Goal: Find specific page/section: Find specific page/section

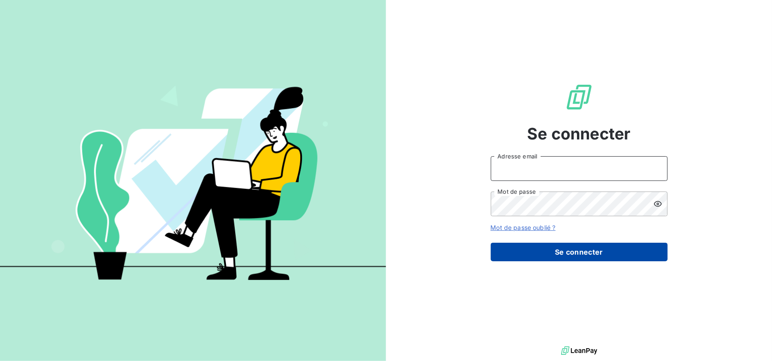
type input "[PERSON_NAME][EMAIL_ADDRESS][PERSON_NAME][DOMAIN_NAME]"
click at [523, 252] on button "Se connecter" at bounding box center [579, 252] width 177 height 19
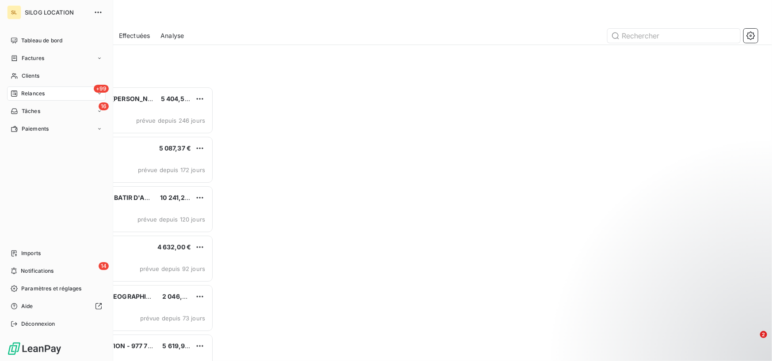
scroll to position [7, 8]
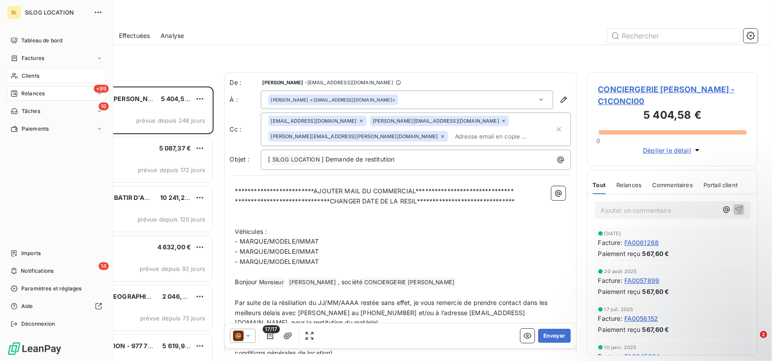
click at [48, 73] on div "Clients" at bounding box center [56, 76] width 99 height 14
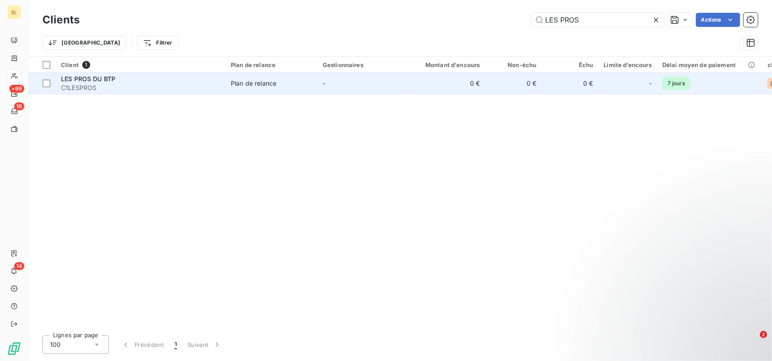
type input "LES PROS"
click at [120, 81] on div "LES PROS DU BTP" at bounding box center [140, 79] width 159 height 9
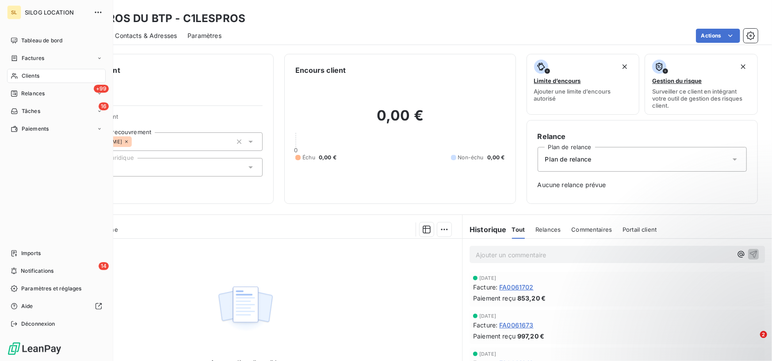
click at [25, 75] on span "Clients" at bounding box center [31, 76] width 18 height 8
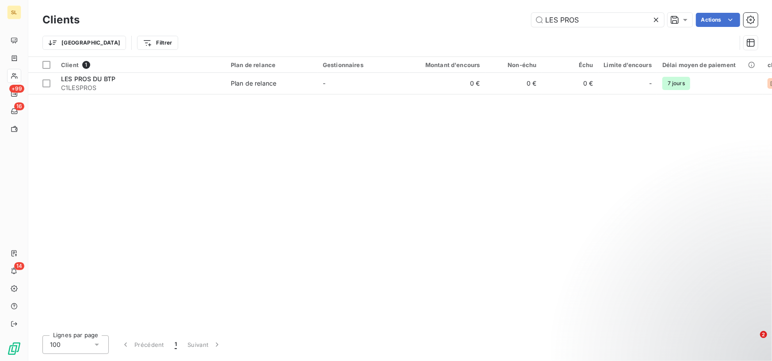
drag, startPoint x: 609, startPoint y: 21, endPoint x: 515, endPoint y: 19, distance: 93.7
click at [515, 19] on div "LES PROS Actions" at bounding box center [423, 20] width 667 height 14
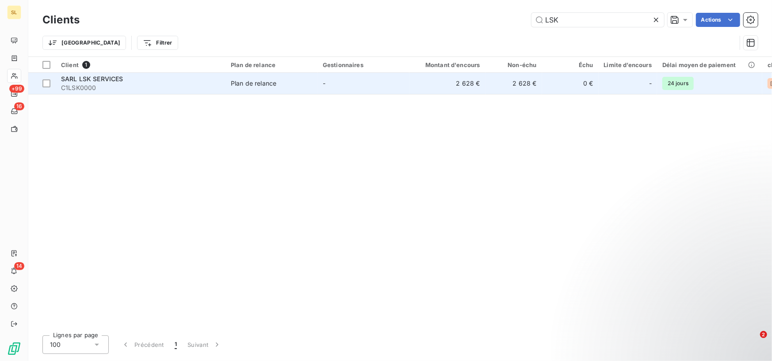
type input "LSK"
click at [72, 84] on span "C1LSK0000" at bounding box center [140, 88] width 159 height 9
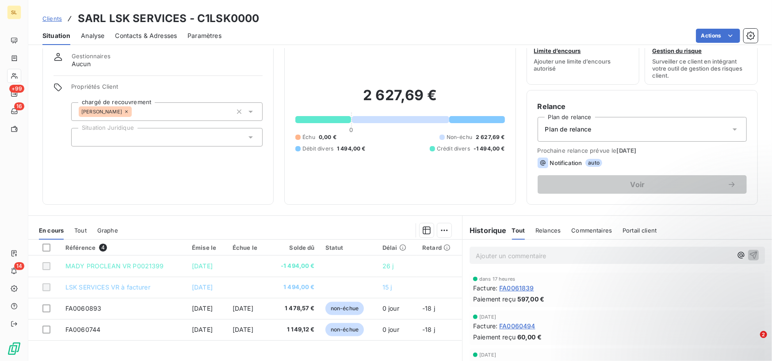
scroll to position [44, 0]
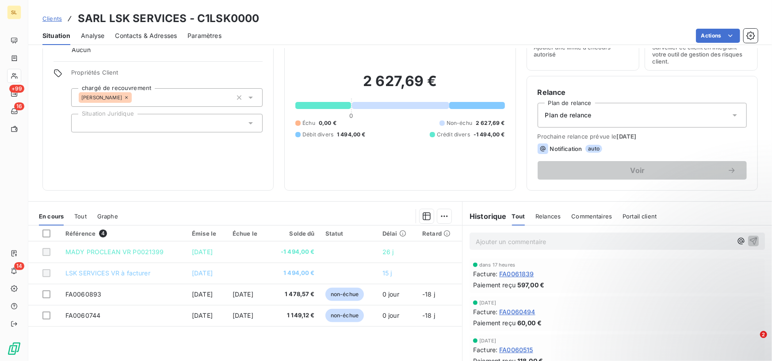
click at [523, 216] on span "Commentaires" at bounding box center [591, 216] width 41 height 7
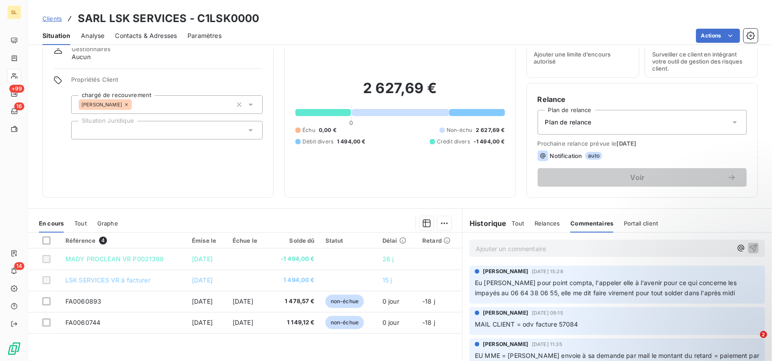
scroll to position [0, 0]
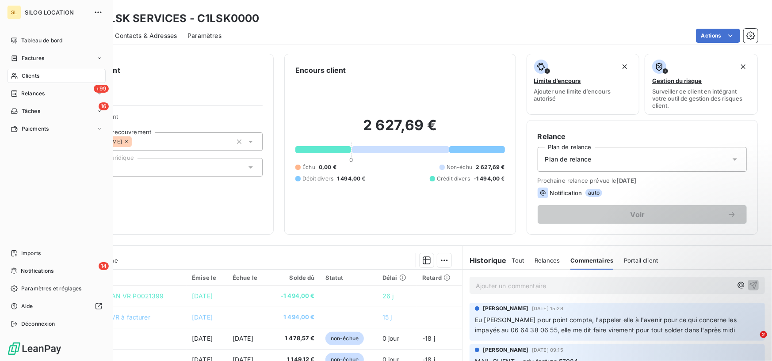
click at [38, 81] on div "Clients" at bounding box center [56, 76] width 99 height 14
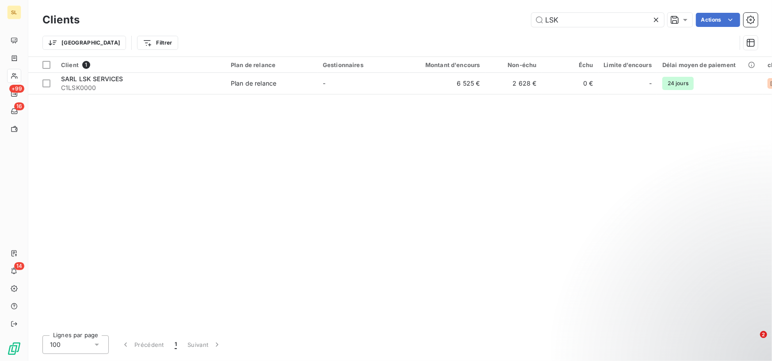
drag, startPoint x: 575, startPoint y: 21, endPoint x: 527, endPoint y: 23, distance: 47.8
click at [523, 23] on div "LSK Actions" at bounding box center [423, 20] width 667 height 14
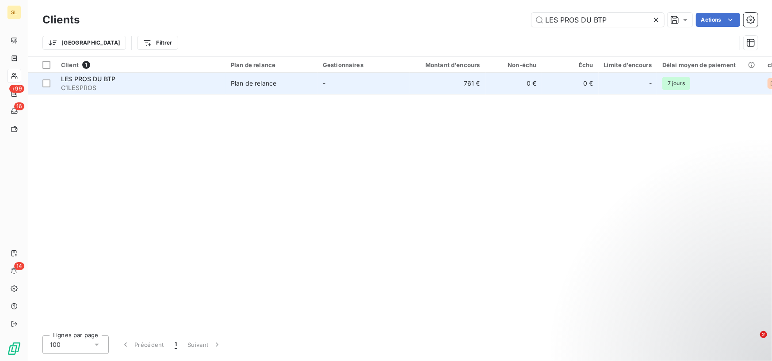
type input "LES PROS DU BTP"
click at [100, 80] on span "LES PROS DU BTP" at bounding box center [88, 79] width 54 height 8
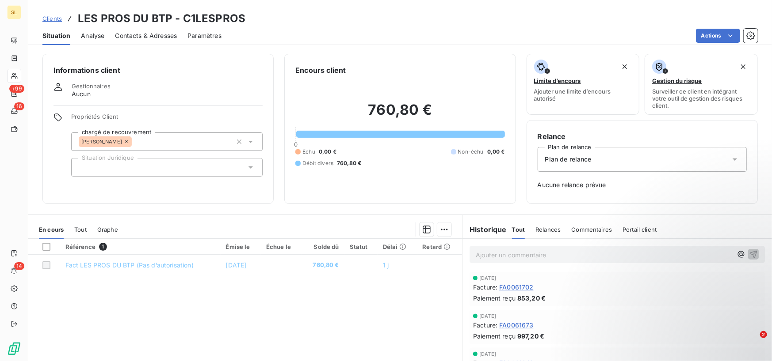
click at [523, 227] on span "Commentaires" at bounding box center [591, 229] width 41 height 7
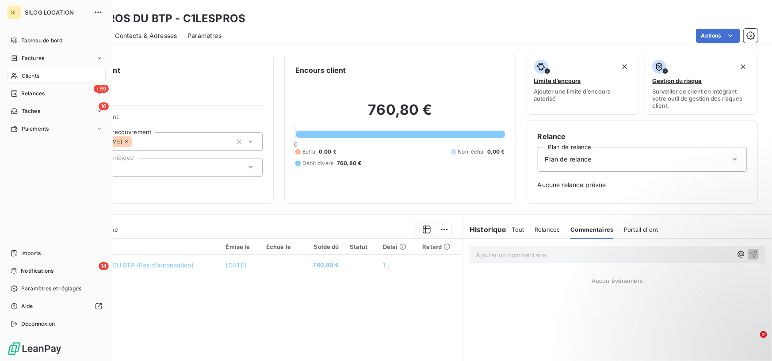
click at [40, 80] on div "Clients" at bounding box center [56, 76] width 99 height 14
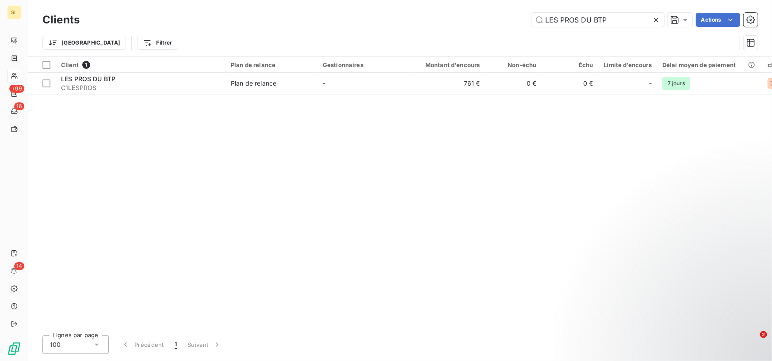
drag, startPoint x: 627, startPoint y: 19, endPoint x: 506, endPoint y: 26, distance: 120.8
click at [506, 26] on div "LES PROS DU BTP Actions" at bounding box center [423, 20] width 667 height 14
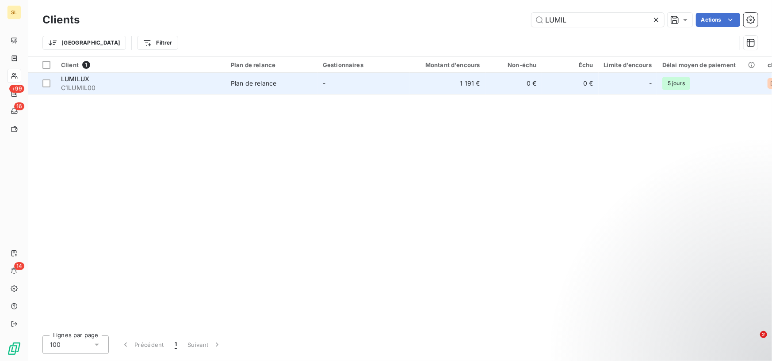
type input "LUMIL"
click at [85, 88] on span "C1LUMIL00" at bounding box center [140, 88] width 159 height 9
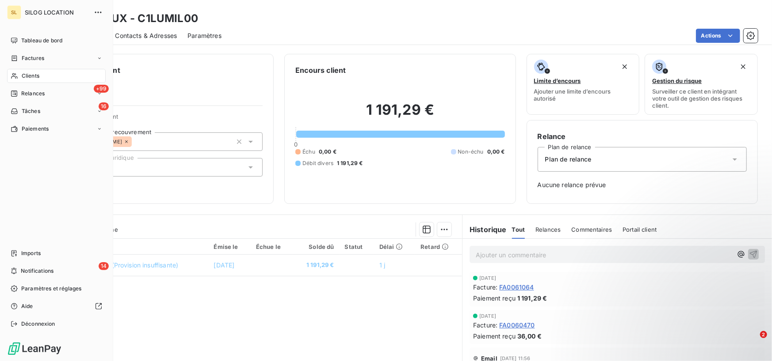
click at [37, 79] on span "Clients" at bounding box center [31, 76] width 18 height 8
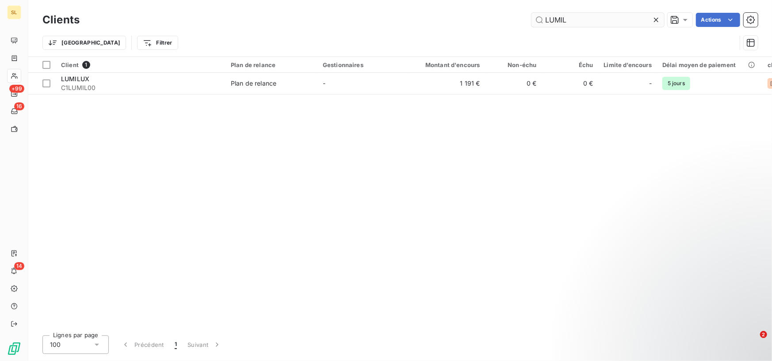
drag, startPoint x: 588, startPoint y: 24, endPoint x: 538, endPoint y: 24, distance: 49.5
click at [523, 24] on input "LUMIL" at bounding box center [597, 20] width 133 height 14
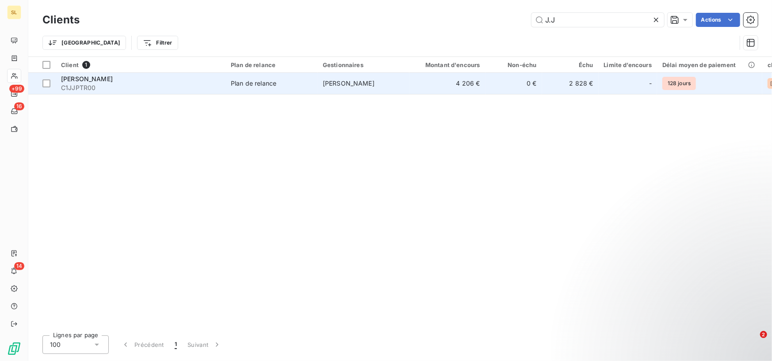
type input "J.J"
click at [98, 87] on span "C1JJPTR00" at bounding box center [140, 88] width 159 height 9
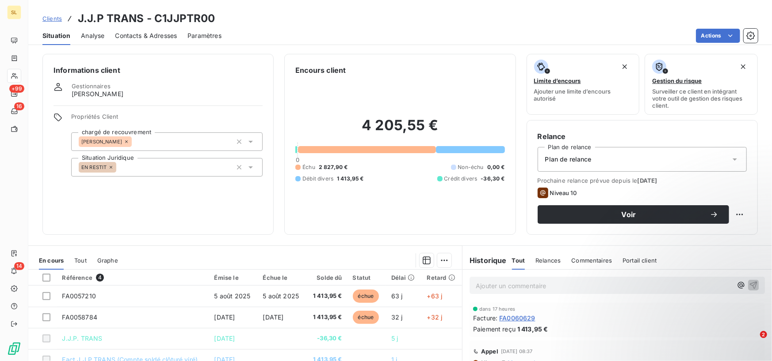
click at [523, 261] on span "Commentaires" at bounding box center [591, 260] width 41 height 7
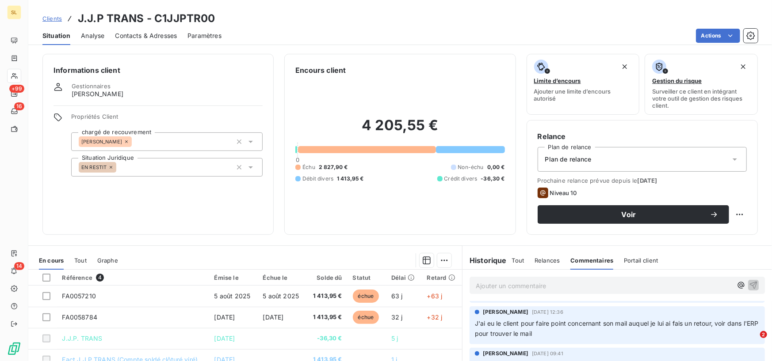
scroll to position [44, 0]
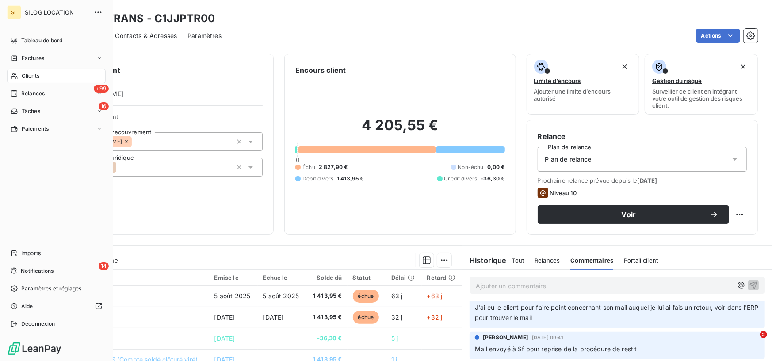
click at [21, 78] on div "Clients" at bounding box center [56, 76] width 99 height 14
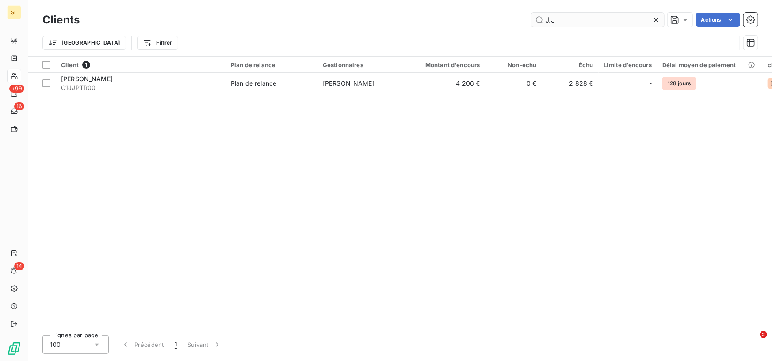
drag, startPoint x: 570, startPoint y: 17, endPoint x: 530, endPoint y: 22, distance: 40.0
click at [523, 22] on input "J.J" at bounding box center [597, 20] width 133 height 14
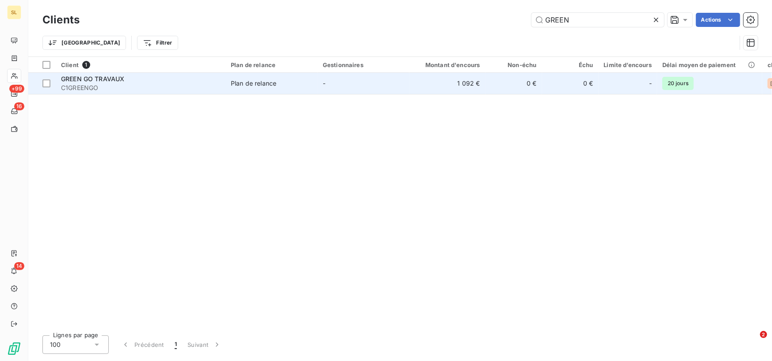
type input "GREEN"
click at [99, 81] on span "GREEN GO TRAVAUX" at bounding box center [92, 79] width 63 height 8
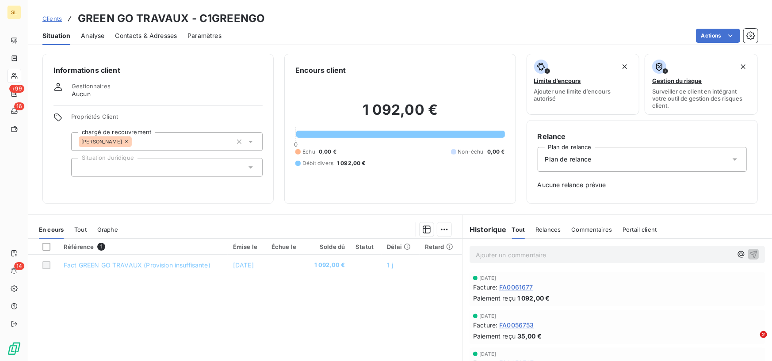
click at [523, 226] on span "Commentaires" at bounding box center [591, 229] width 41 height 7
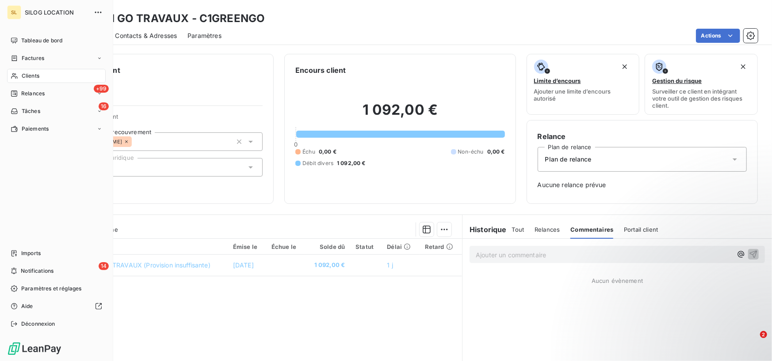
click at [50, 76] on div "Clients" at bounding box center [56, 76] width 99 height 14
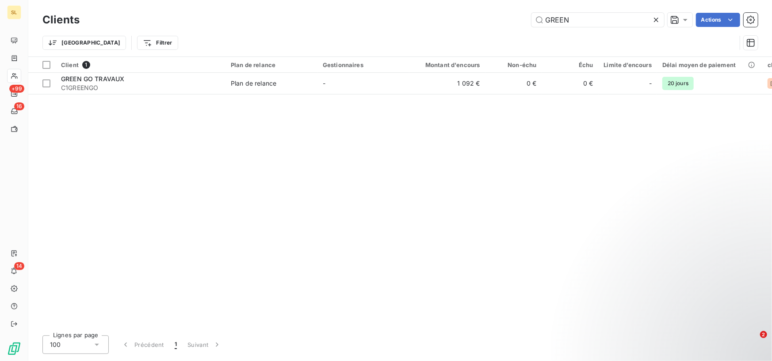
drag, startPoint x: 574, startPoint y: 18, endPoint x: 527, endPoint y: 22, distance: 47.0
click at [523, 22] on div "GREEN Actions" at bounding box center [423, 20] width 667 height 14
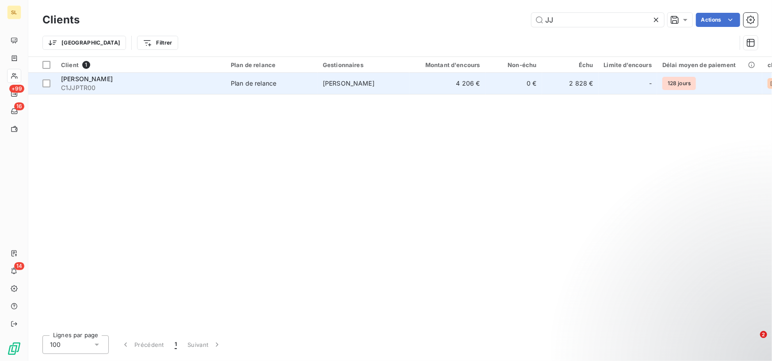
type input "JJ"
click at [75, 89] on span "C1JJPTR00" at bounding box center [140, 88] width 159 height 9
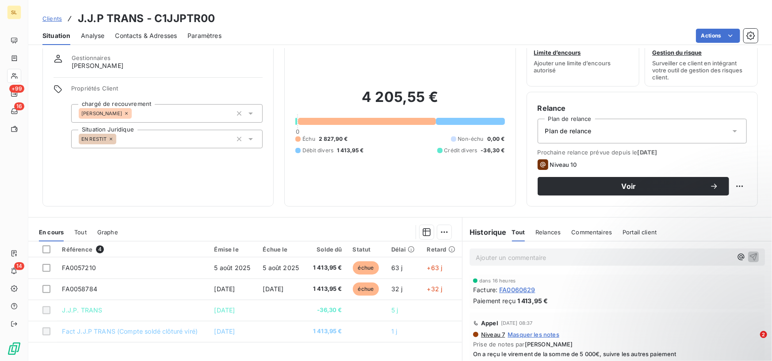
scroll to position [44, 0]
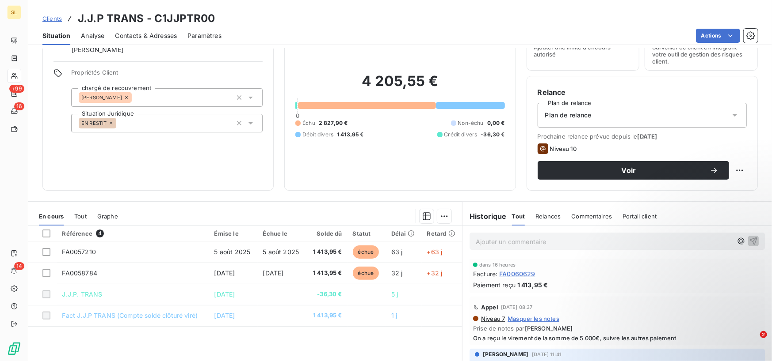
click at [523, 221] on div "Commentaires" at bounding box center [591, 216] width 41 height 19
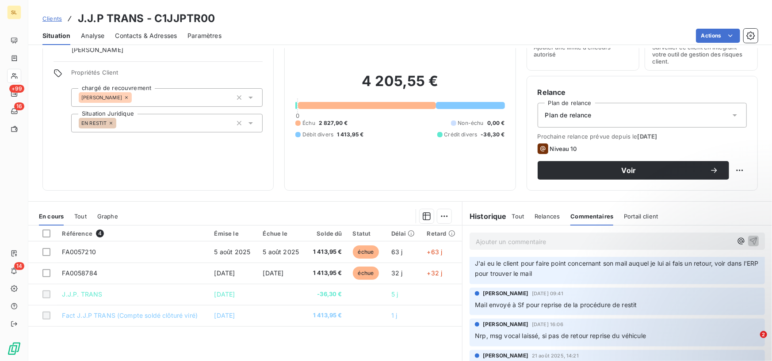
scroll to position [0, 0]
